Goal: Task Accomplishment & Management: Use online tool/utility

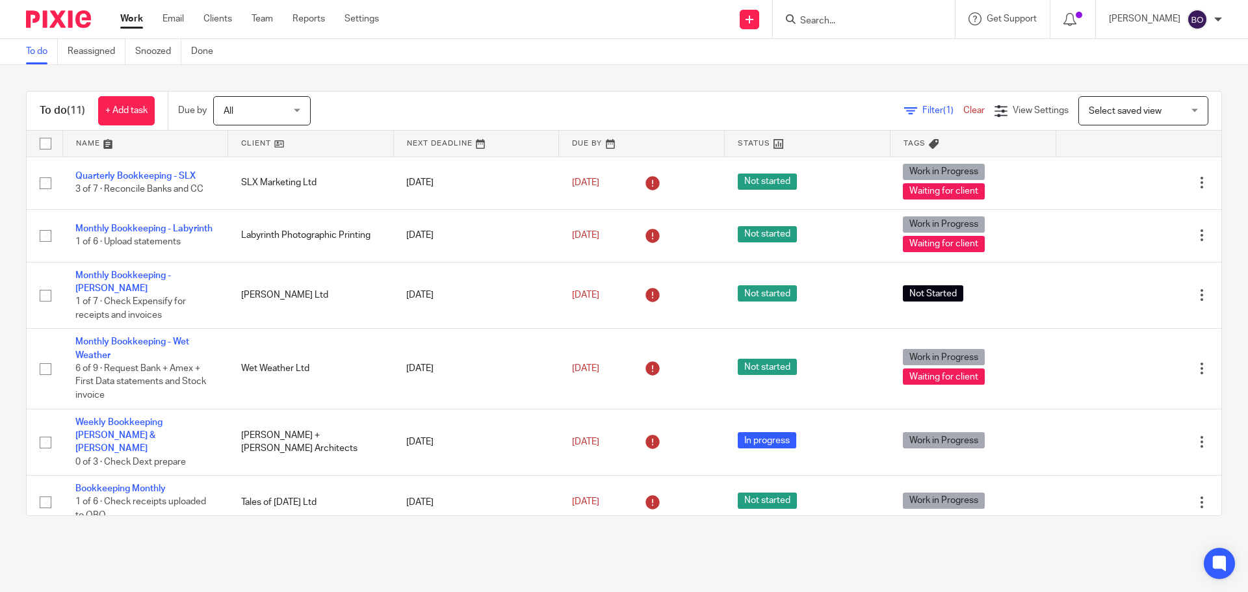
click at [853, 23] on input "Search" at bounding box center [857, 22] width 117 height 12
type input "amp"
click at [850, 65] on link at bounding box center [913, 61] width 235 height 40
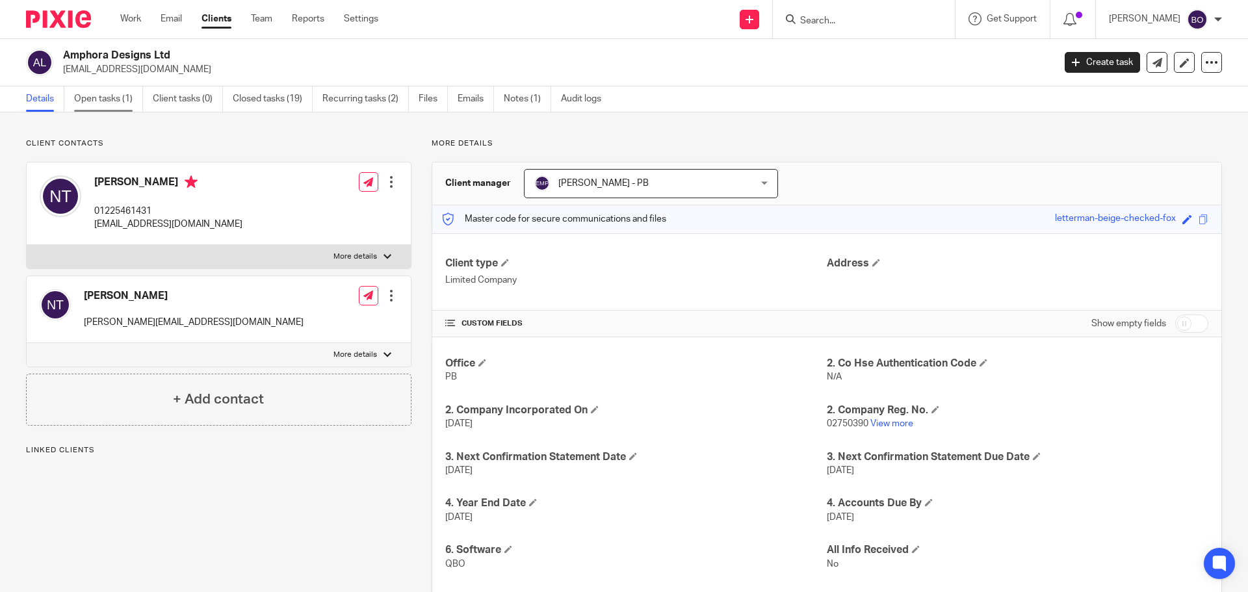
click at [107, 103] on link "Open tasks (1)" at bounding box center [108, 98] width 69 height 25
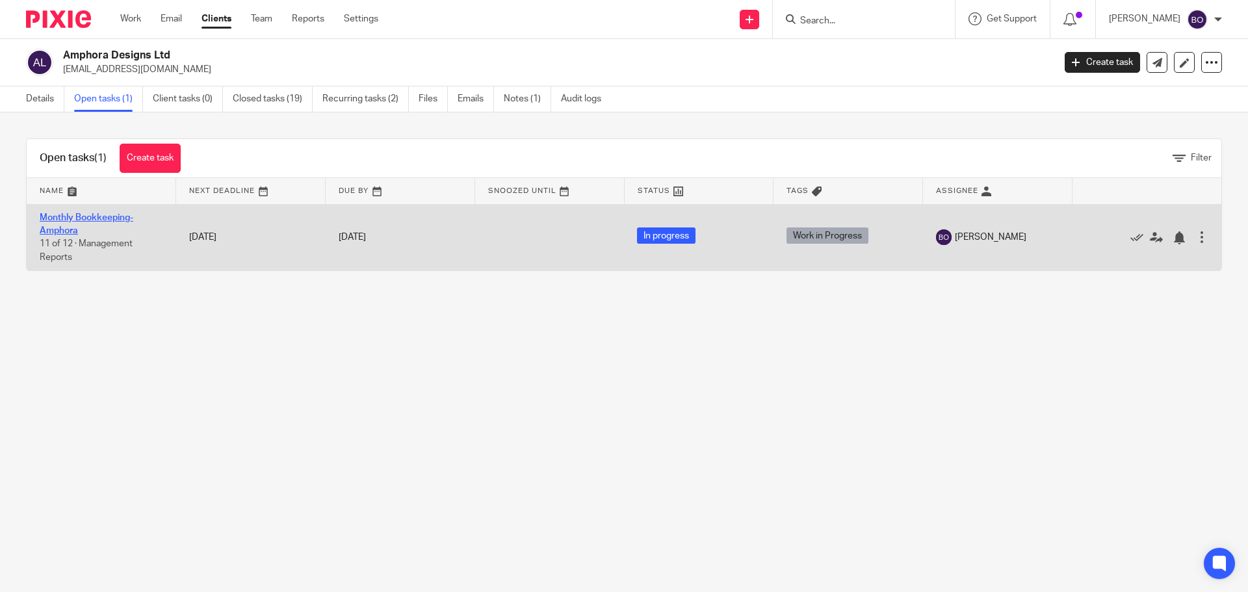
click at [113, 214] on link "Monthly Bookkeeping- Amphora" at bounding box center [87, 224] width 94 height 22
